Goal: Find specific fact: Find specific page/section

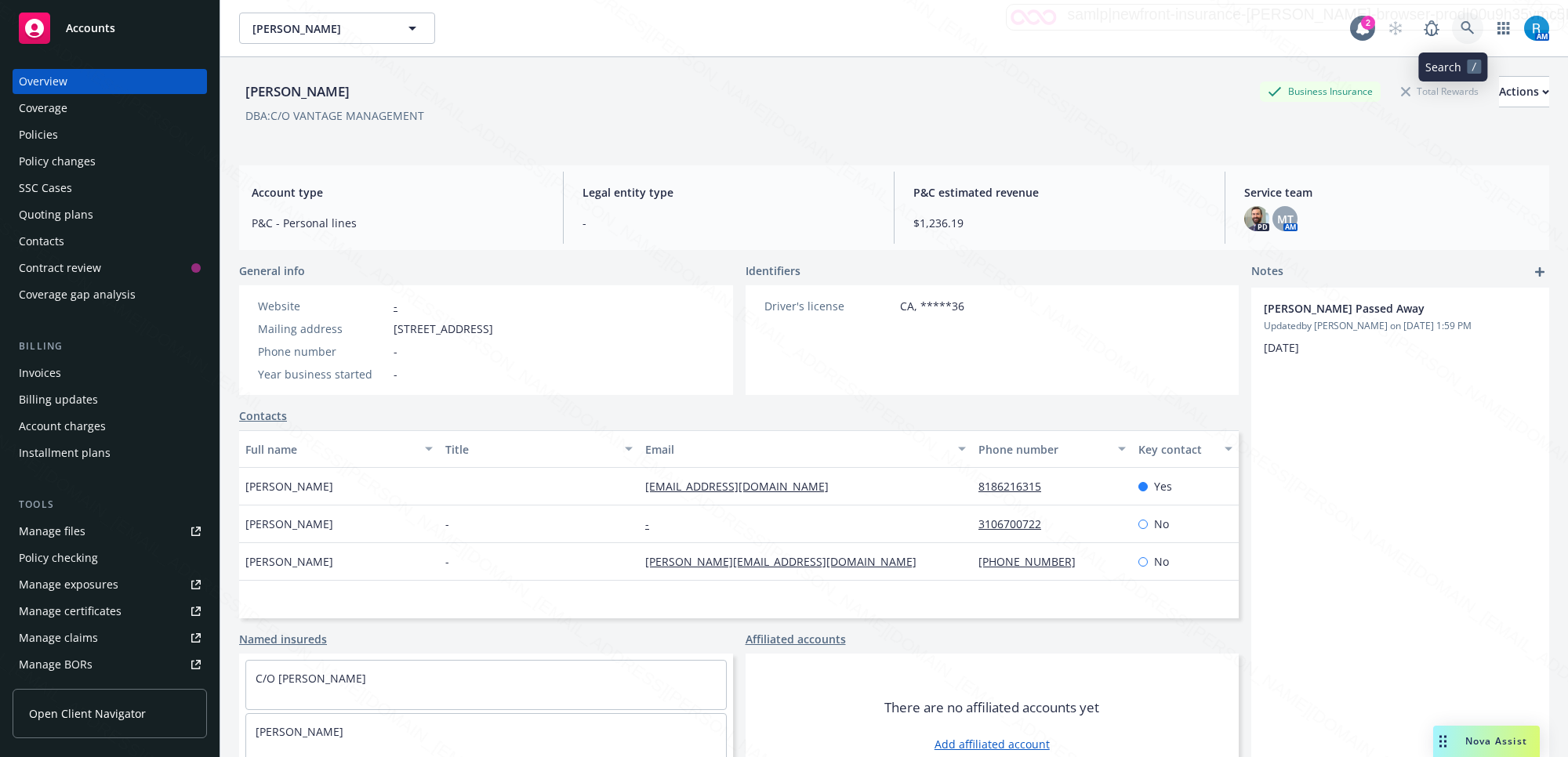
click at [1452, 18] on link at bounding box center [1468, 28] width 31 height 31
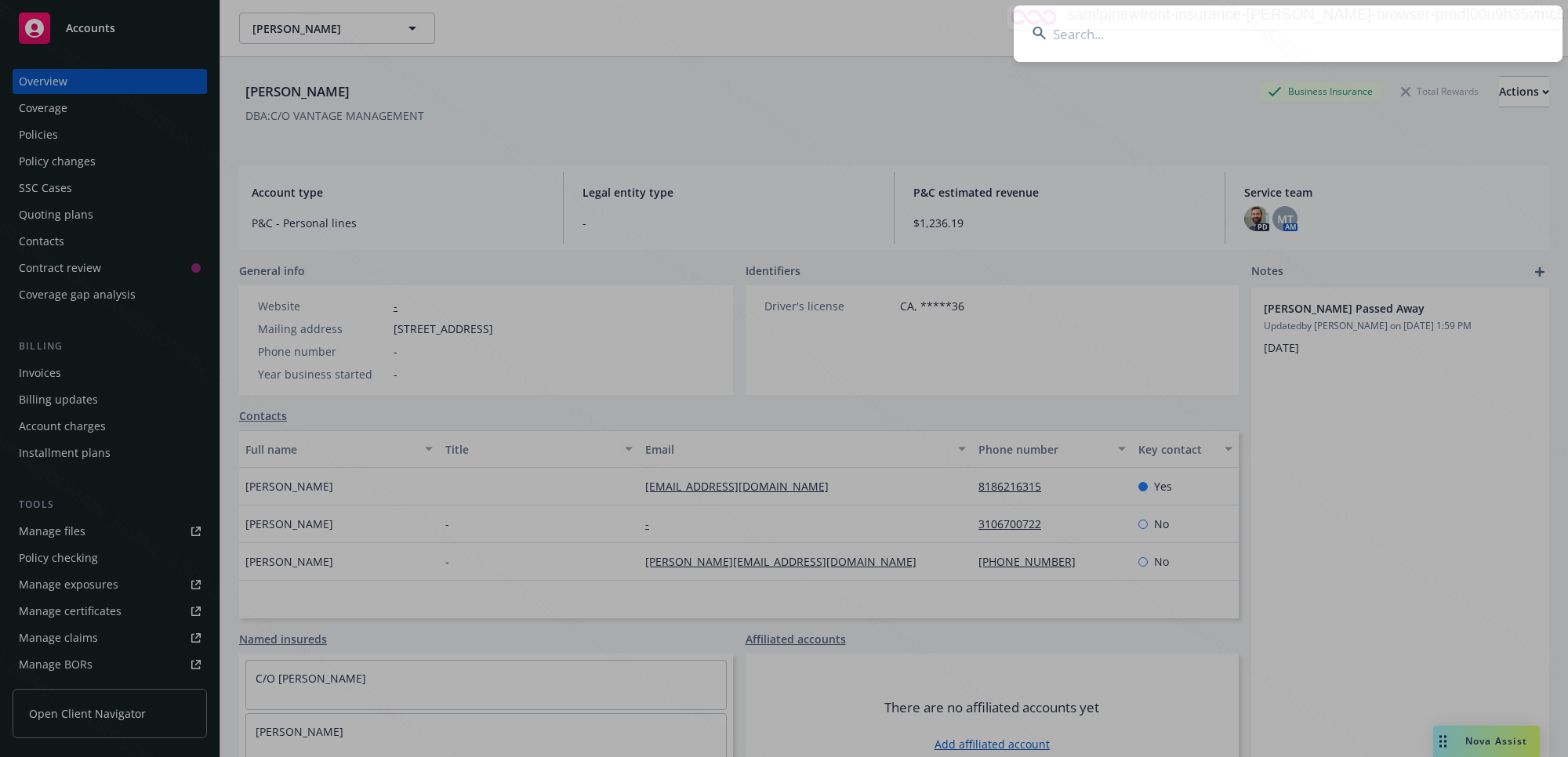
click at [1284, 41] on input at bounding box center [1288, 34] width 549 height 56
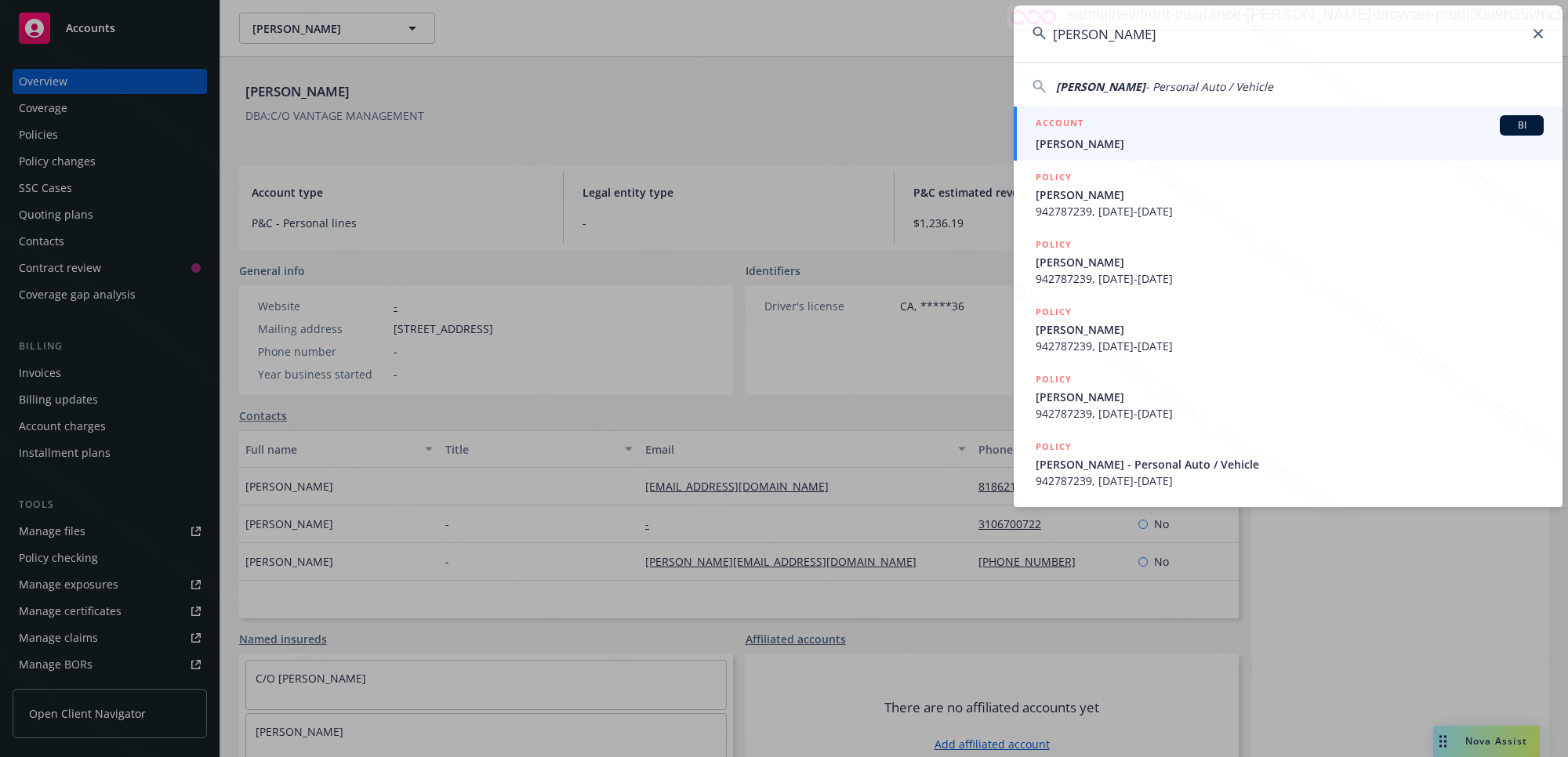
type input "[PERSON_NAME]"
click at [1170, 137] on span "[PERSON_NAME]" at bounding box center [1290, 144] width 508 height 17
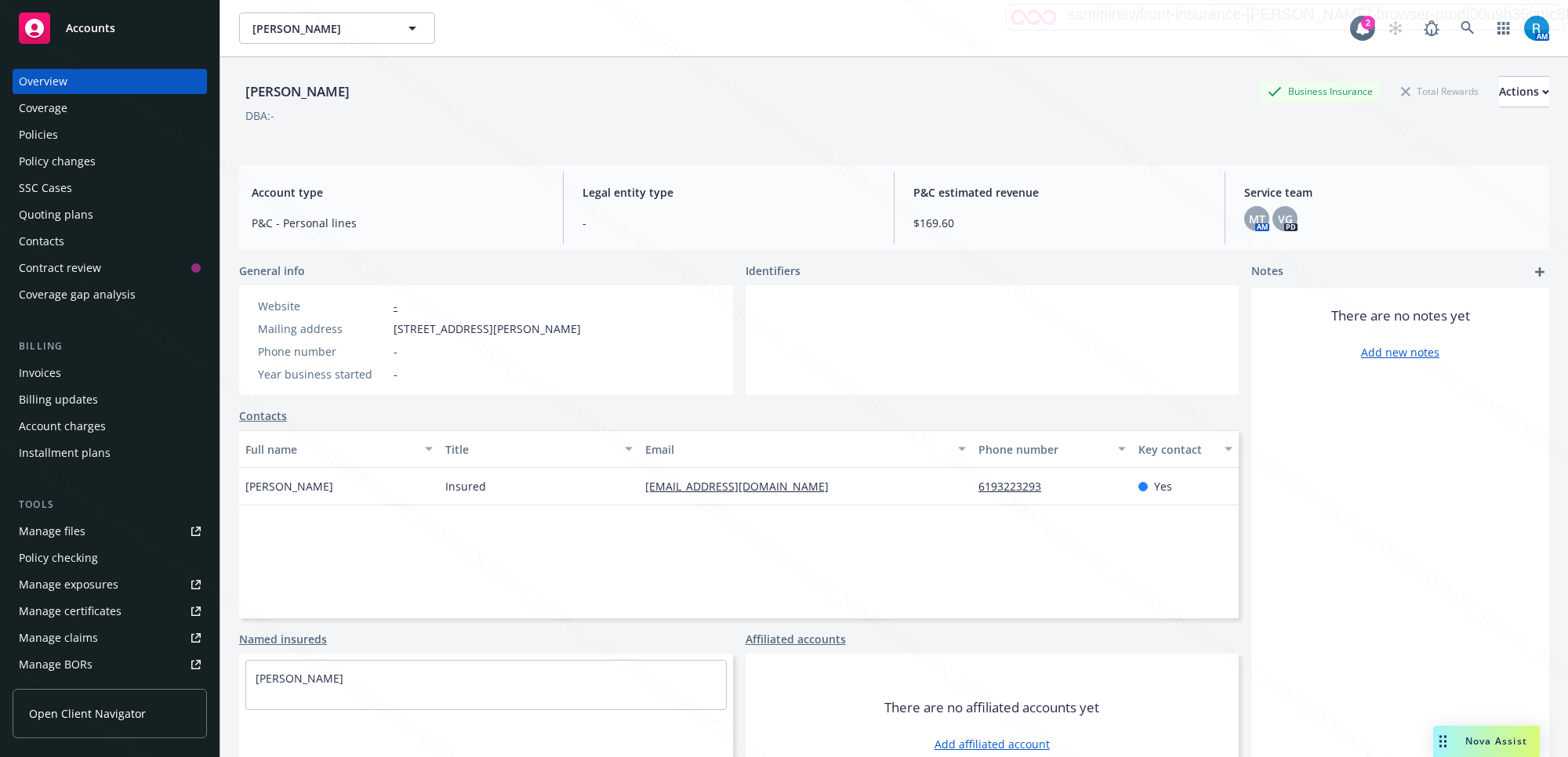
click at [94, 138] on div "Policies" at bounding box center [109, 134] width 182 height 25
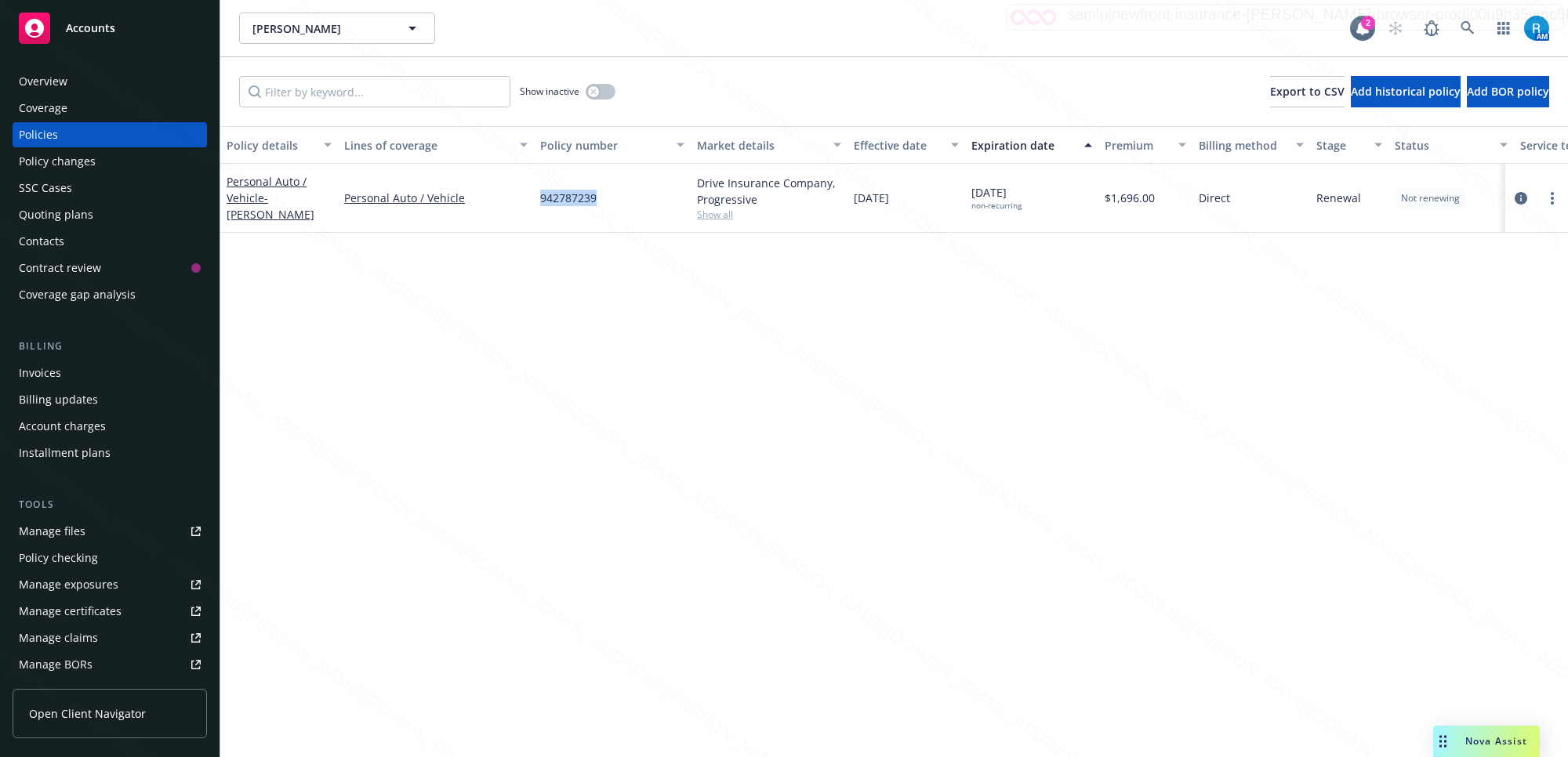
drag, startPoint x: 639, startPoint y: 198, endPoint x: 536, endPoint y: 200, distance: 103.0
click at [536, 200] on div "942787239" at bounding box center [612, 198] width 157 height 69
copy span "942787239"
